Goal: Task Accomplishment & Management: Complete application form

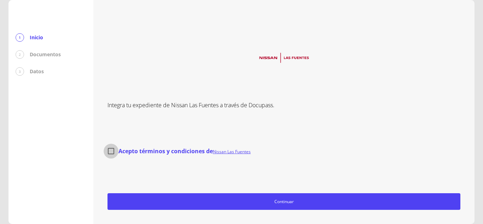
click at [109, 148] on input "Acepto términos y condiciones de Nissan Las Fuentes" at bounding box center [111, 151] width 15 height 15
checkbox input "true"
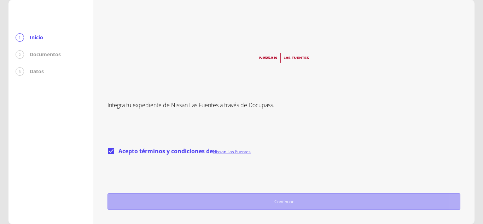
click at [258, 201] on span "Continuar" at bounding box center [284, 201] width 347 height 7
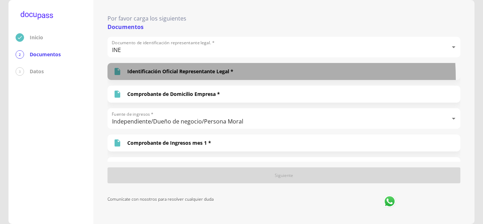
click at [208, 79] on div "Identificación Oficial Representante Legal *" at bounding box center [284, 71] width 353 height 17
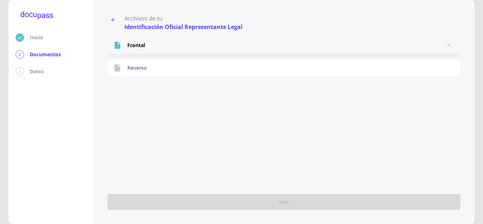
click at [151, 46] on div "Frontal" at bounding box center [284, 45] width 353 height 17
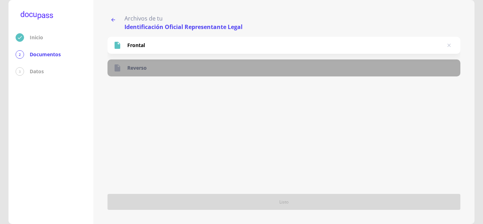
click at [164, 66] on div "Reverso" at bounding box center [284, 67] width 353 height 17
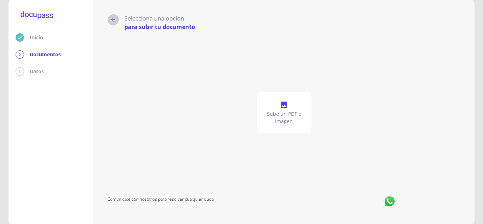
click at [113, 17] on icon "button" at bounding box center [113, 20] width 6 height 6
